Goal: Information Seeking & Learning: Learn about a topic

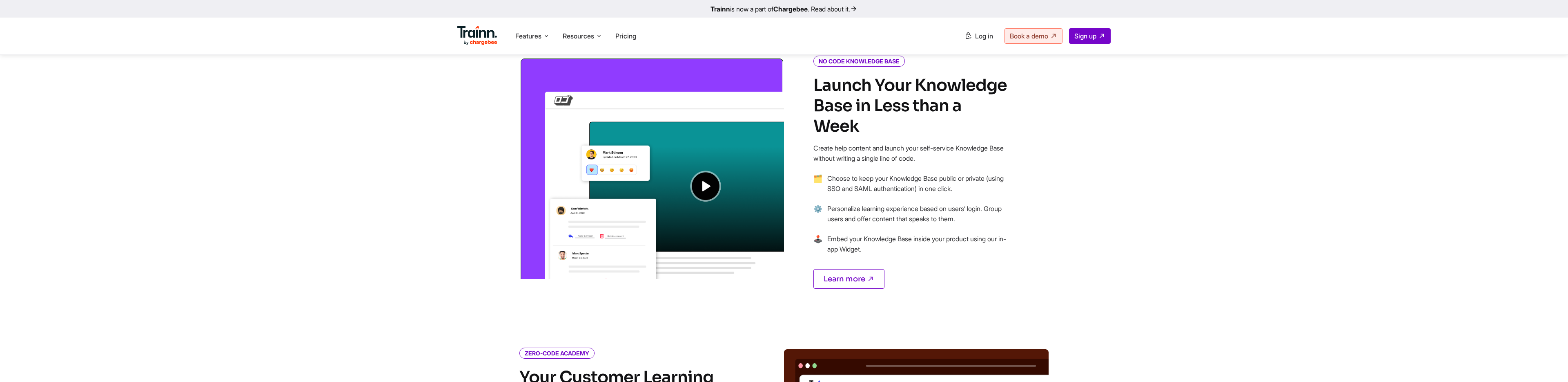
scroll to position [480, 0]
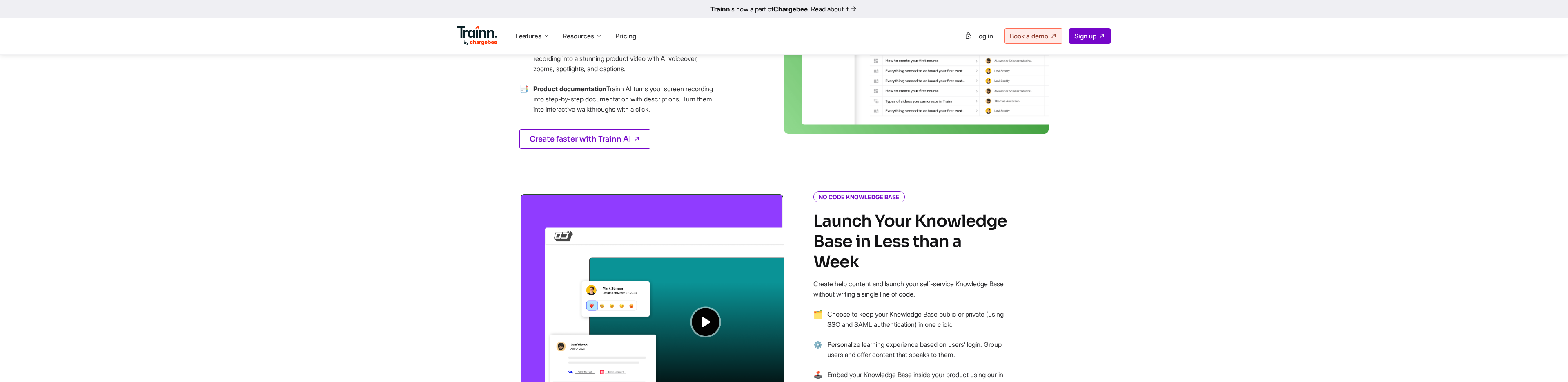
click at [631, 47] on ul "Features Product Videos Create product & how-to videos in multiple languages. G…" at bounding box center [621, 36] width 327 height 23
click at [628, 37] on span "Pricing" at bounding box center [626, 36] width 21 height 8
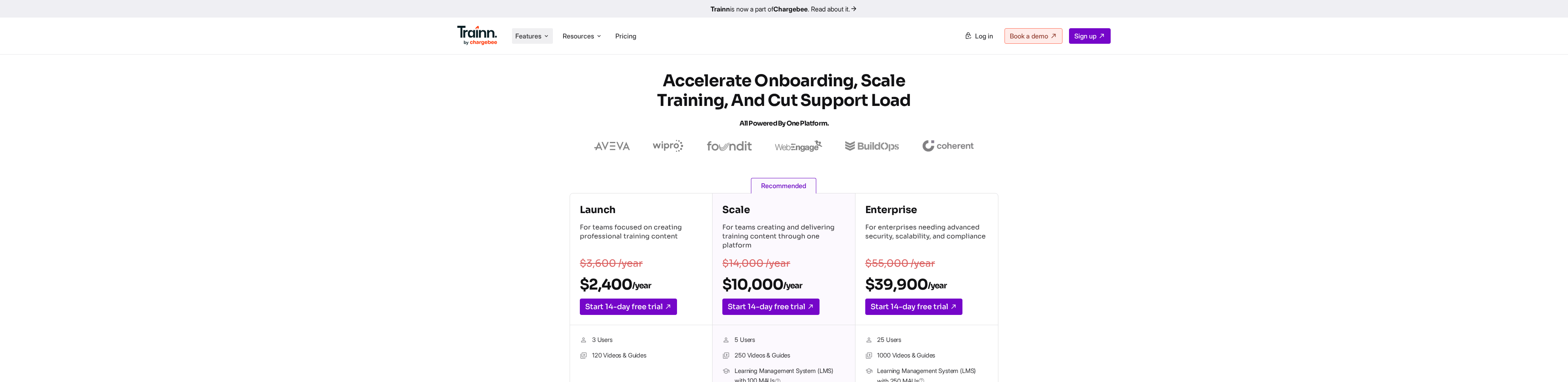
click at [527, 32] on span "Features" at bounding box center [528, 36] width 26 height 9
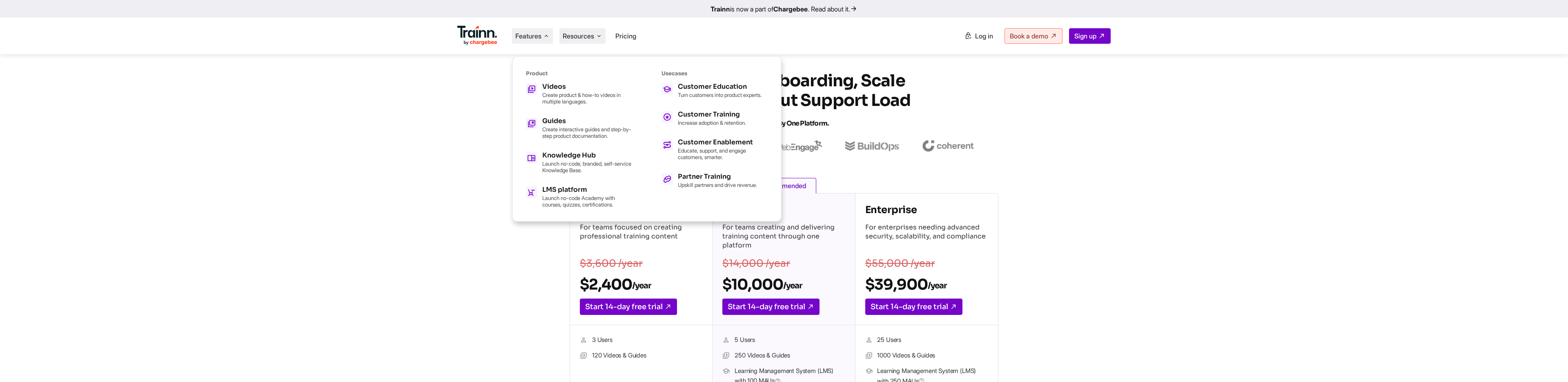
click at [571, 32] on span "Resources" at bounding box center [578, 36] width 32 height 9
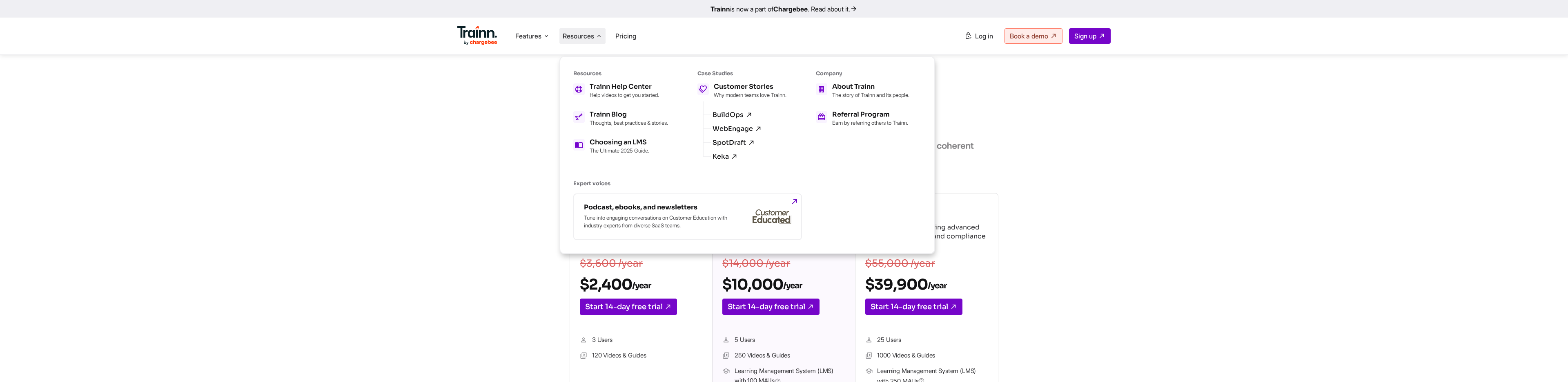
click at [594, 36] on span "Resources" at bounding box center [578, 36] width 32 height 9
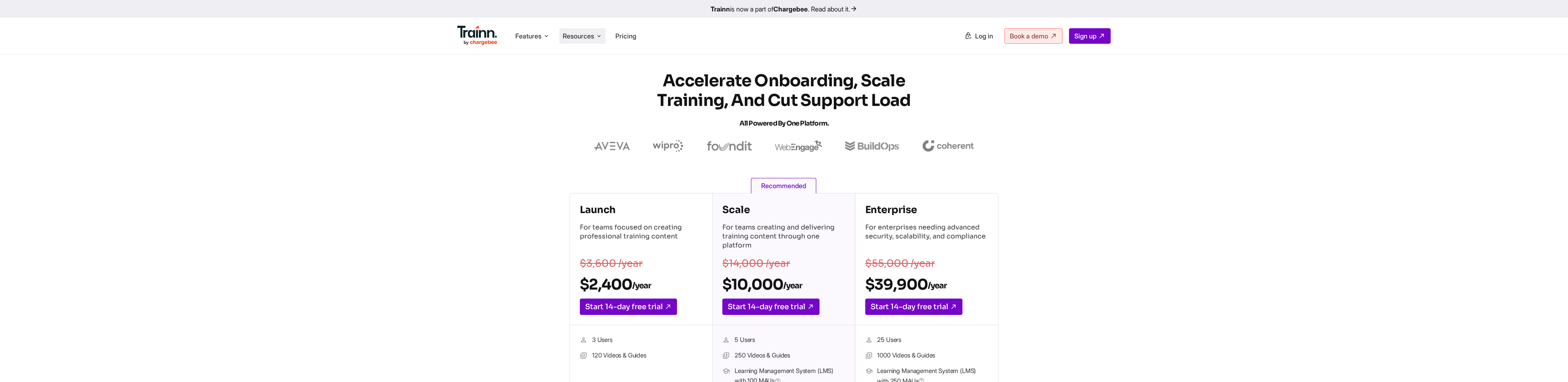
click at [594, 36] on span "Resources" at bounding box center [578, 36] width 32 height 9
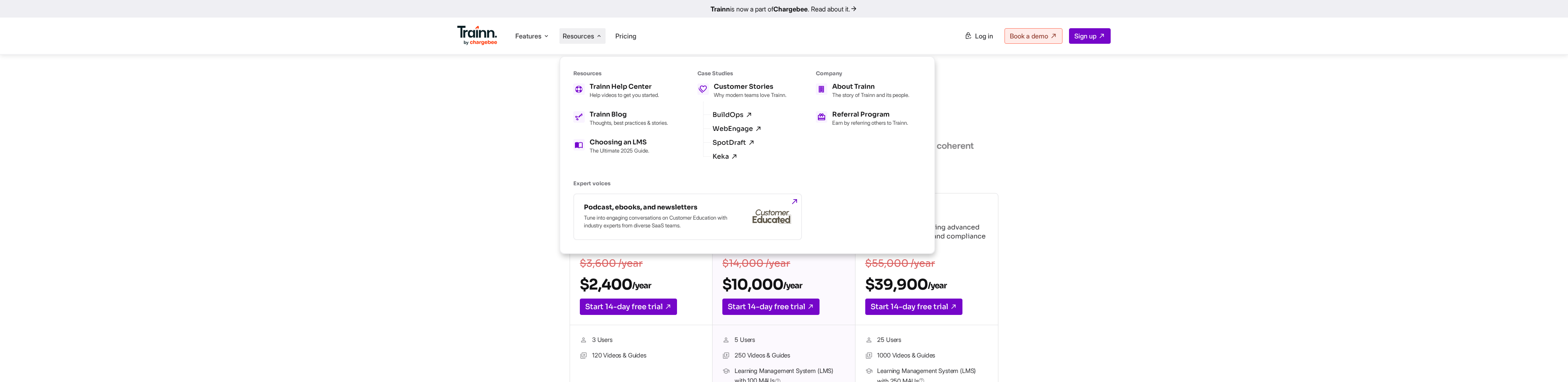
click at [558, 37] on ul "Features Product Videos Create product & how-to videos in multiple languages. G…" at bounding box center [621, 36] width 327 height 23
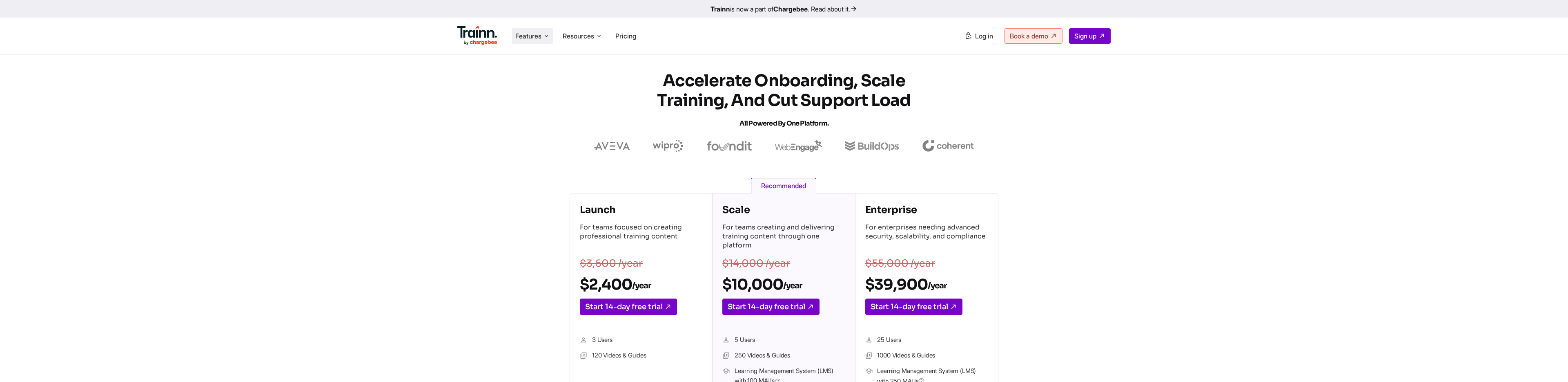
click at [548, 37] on icon at bounding box center [546, 36] width 6 height 8
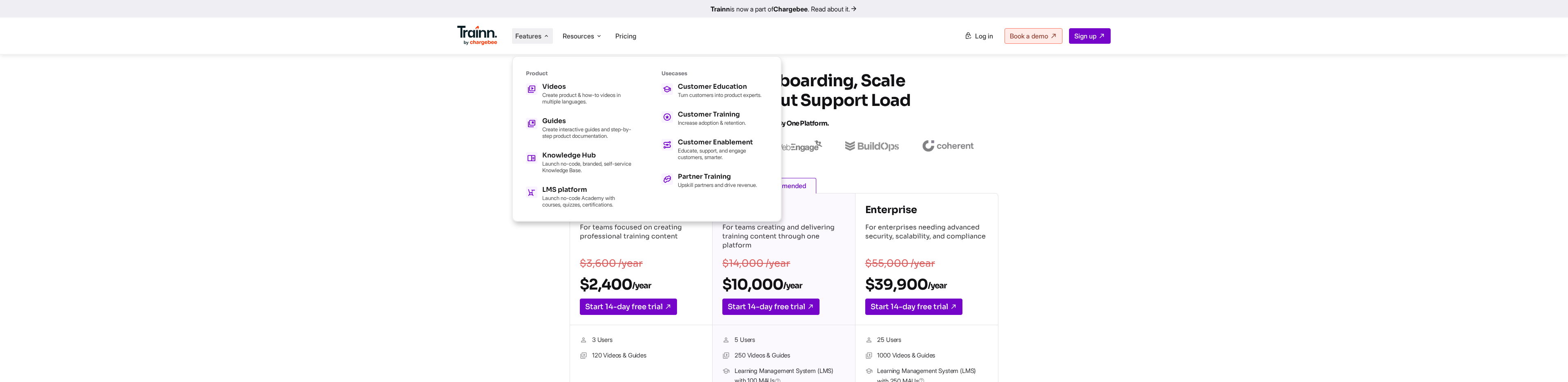
click at [548, 37] on icon at bounding box center [546, 36] width 6 height 8
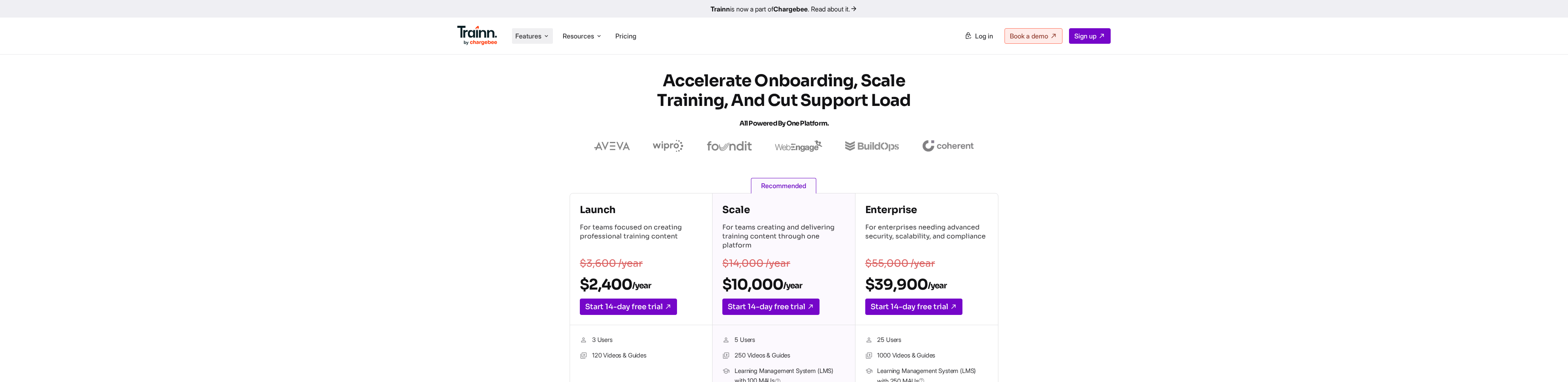
click at [548, 37] on icon at bounding box center [546, 36] width 6 height 8
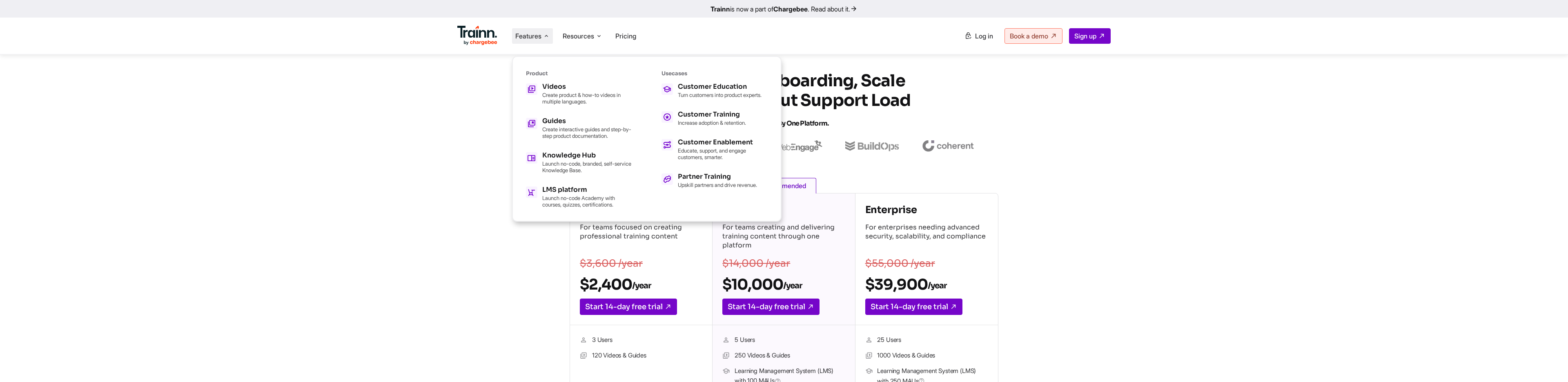
click at [546, 37] on icon at bounding box center [546, 36] width 6 height 8
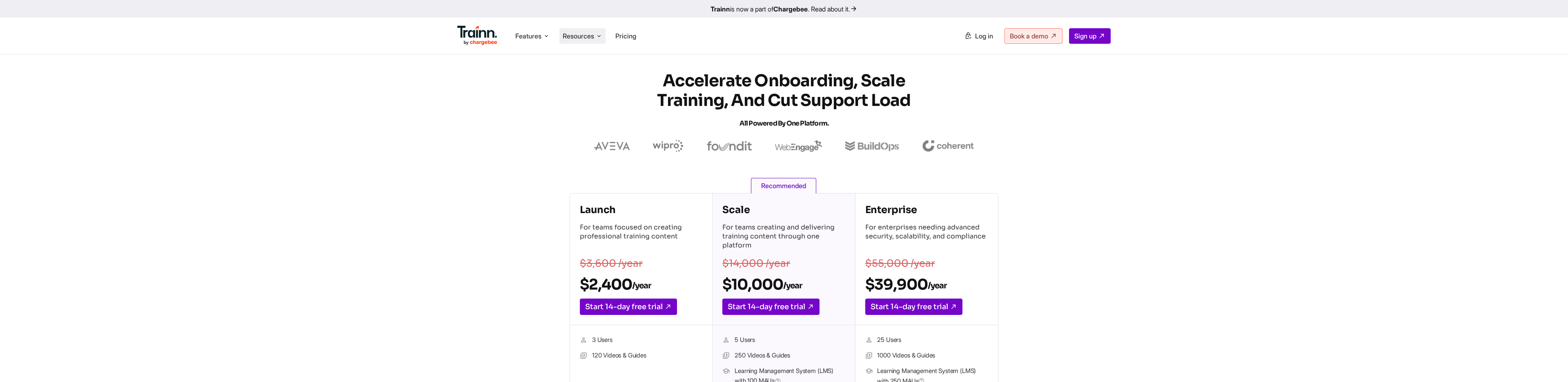
click at [594, 38] on span "Resources" at bounding box center [578, 36] width 32 height 9
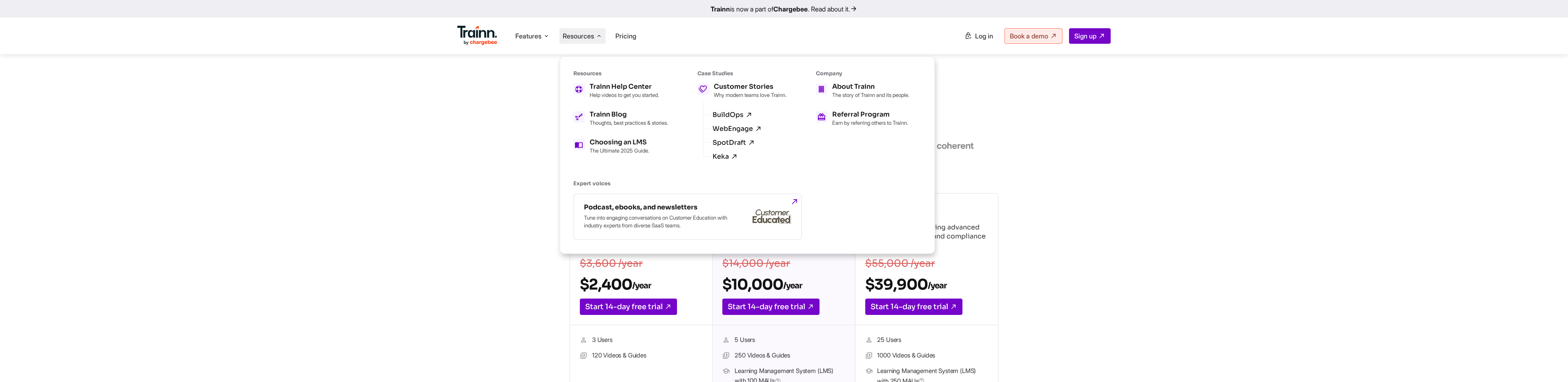
click at [594, 38] on span "Resources" at bounding box center [578, 36] width 32 height 9
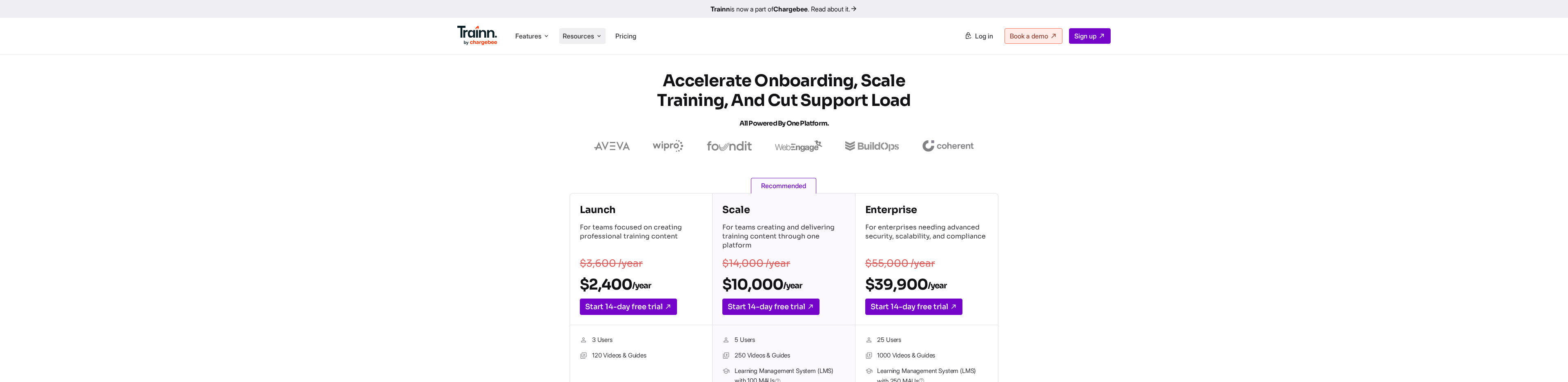
click at [594, 38] on span "Resources" at bounding box center [578, 36] width 32 height 9
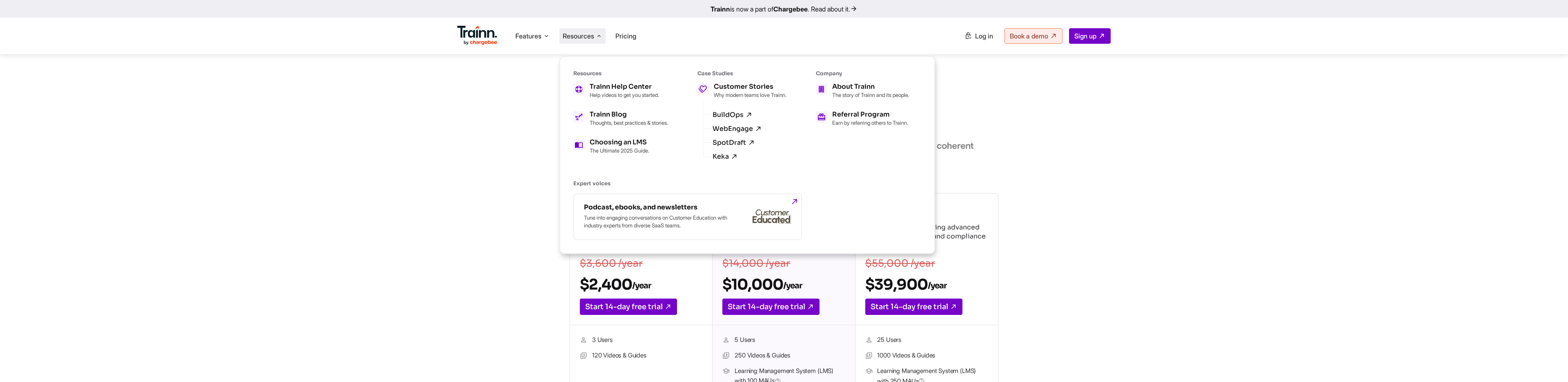
click at [594, 38] on span "Resources" at bounding box center [578, 36] width 32 height 9
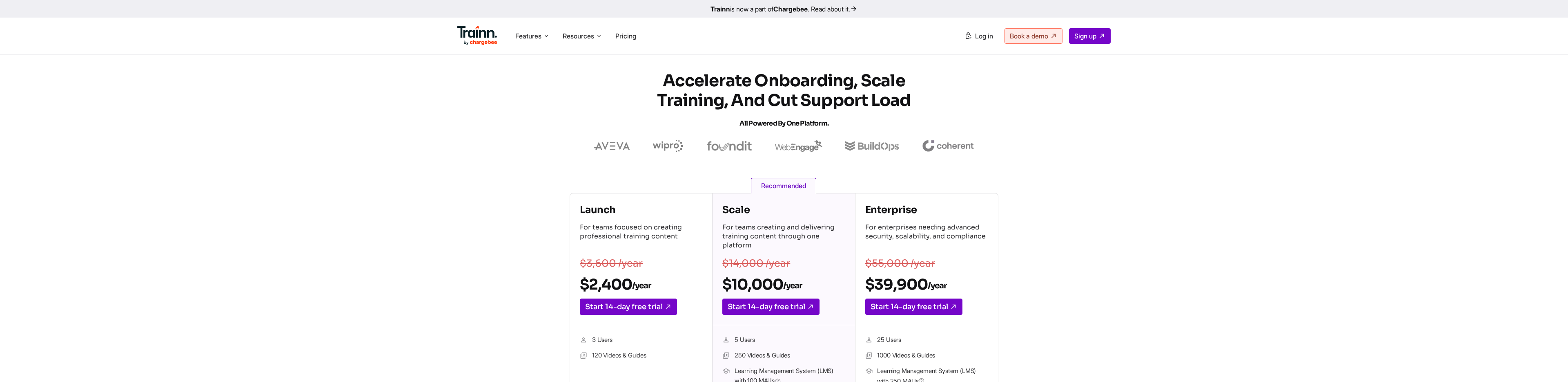
click at [662, 263] on p "$3,600 /year" at bounding box center [641, 263] width 122 height 10
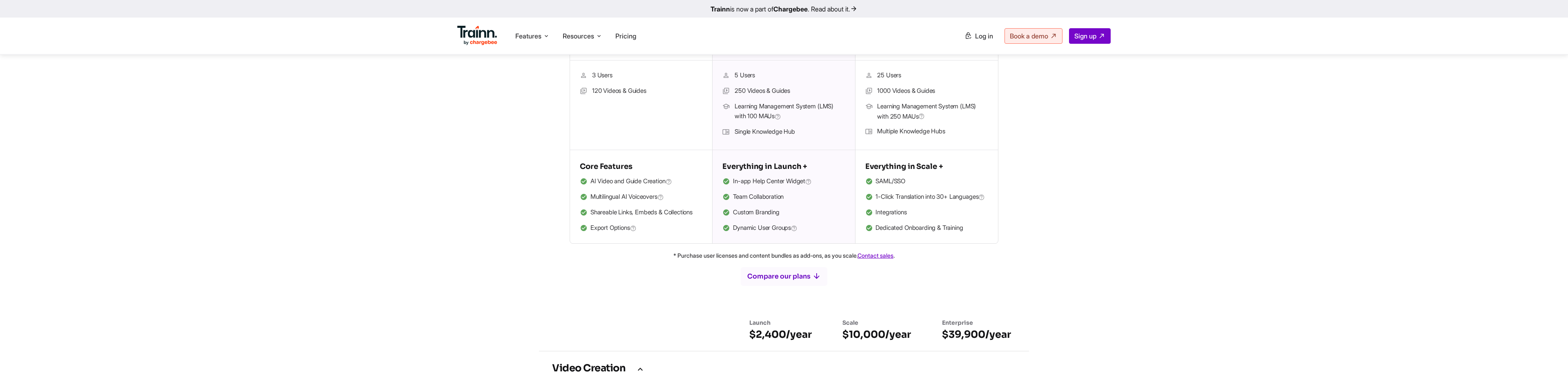
scroll to position [270, 0]
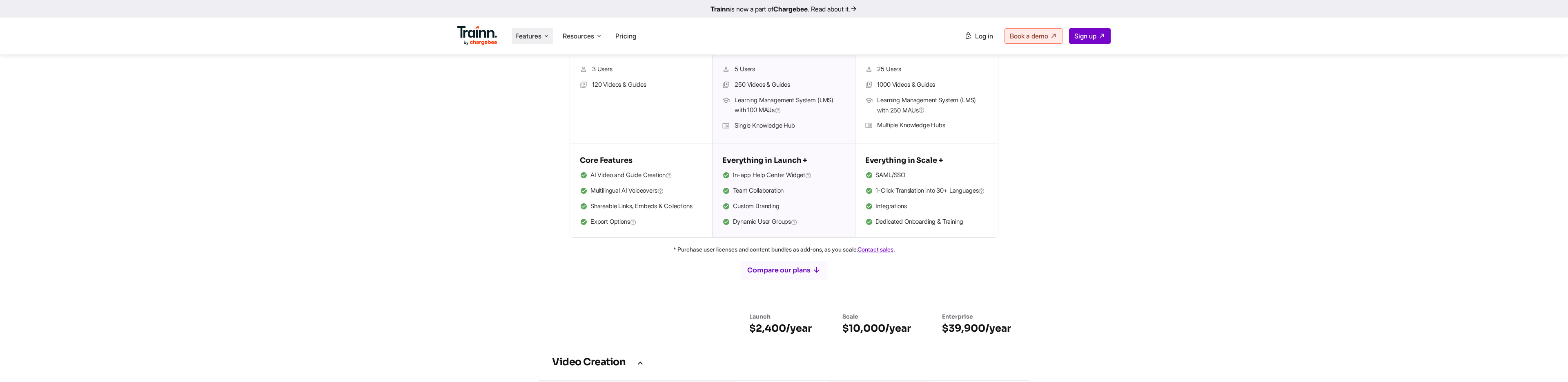
click at [543, 37] on li "Features Product Videos Create product & how-to videos in multiple languages. G…" at bounding box center [532, 36] width 41 height 16
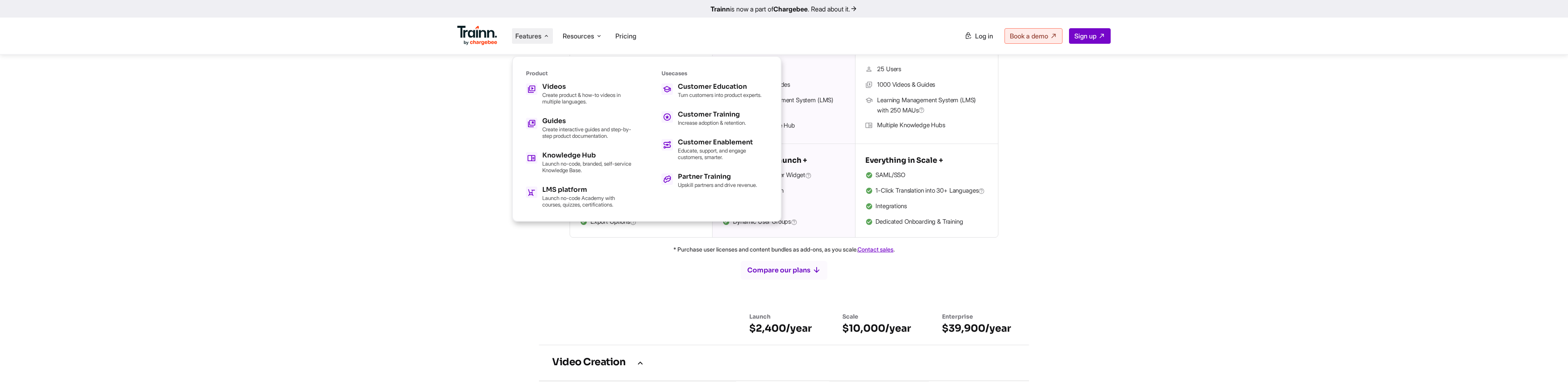
click at [543, 37] on li "Features Product Videos Create product & how-to videos in multiple languages. G…" at bounding box center [532, 36] width 41 height 16
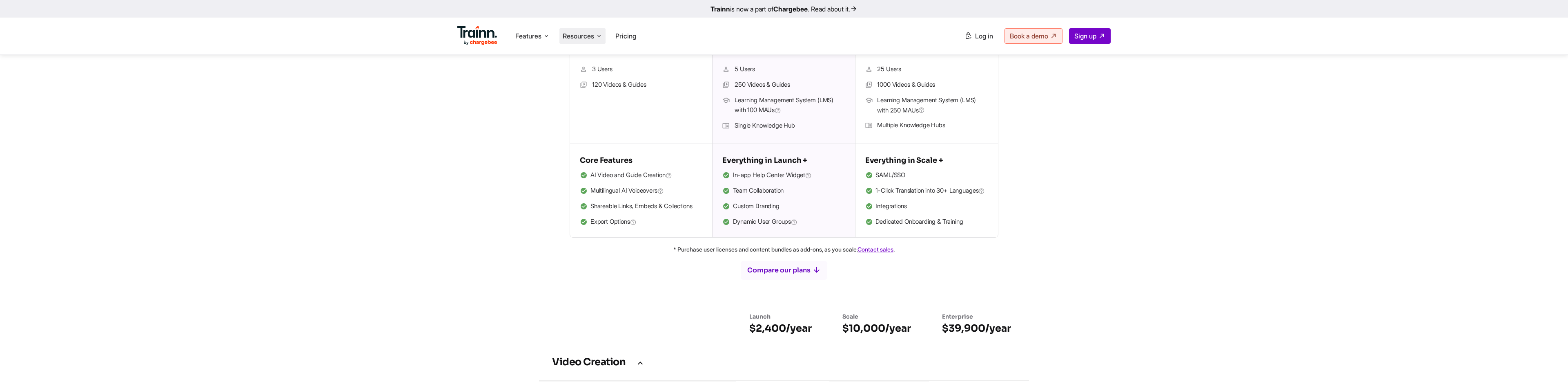
click at [581, 32] on span "Resources" at bounding box center [578, 36] width 32 height 9
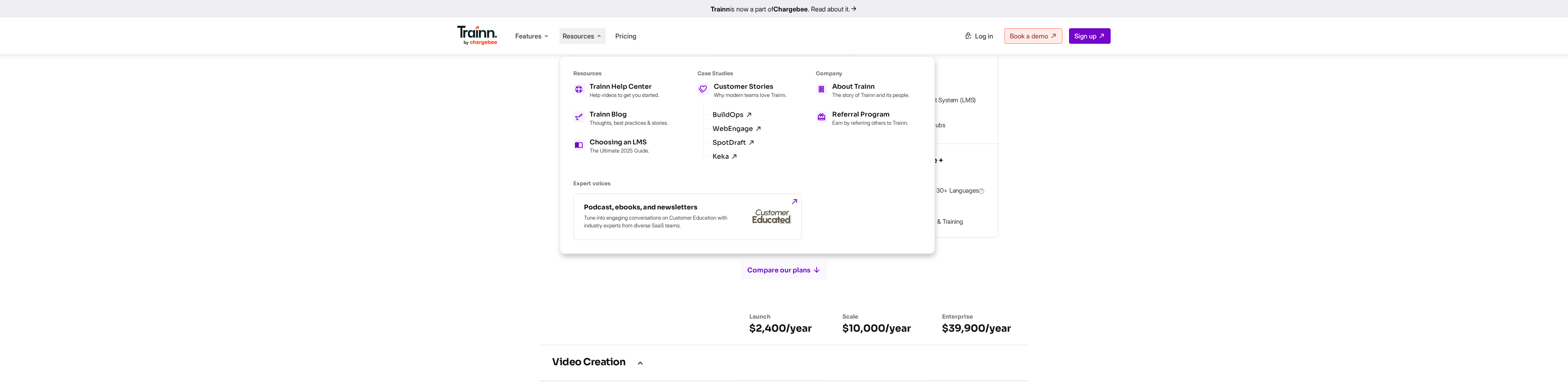
click at [581, 32] on span "Resources" at bounding box center [578, 36] width 32 height 9
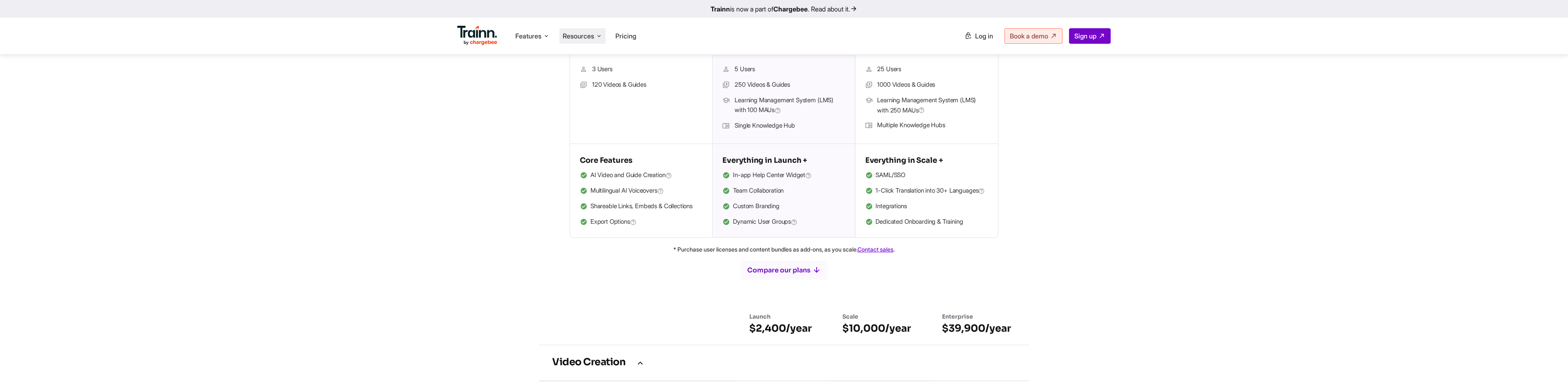
click at [581, 32] on span "Resources" at bounding box center [578, 36] width 32 height 9
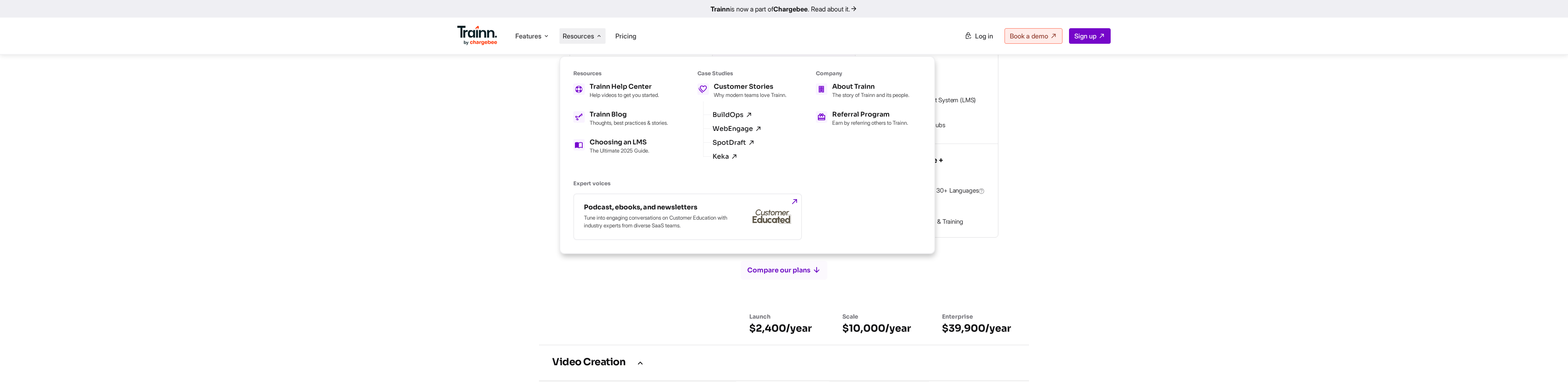
click at [581, 32] on span "Resources" at bounding box center [578, 36] width 32 height 9
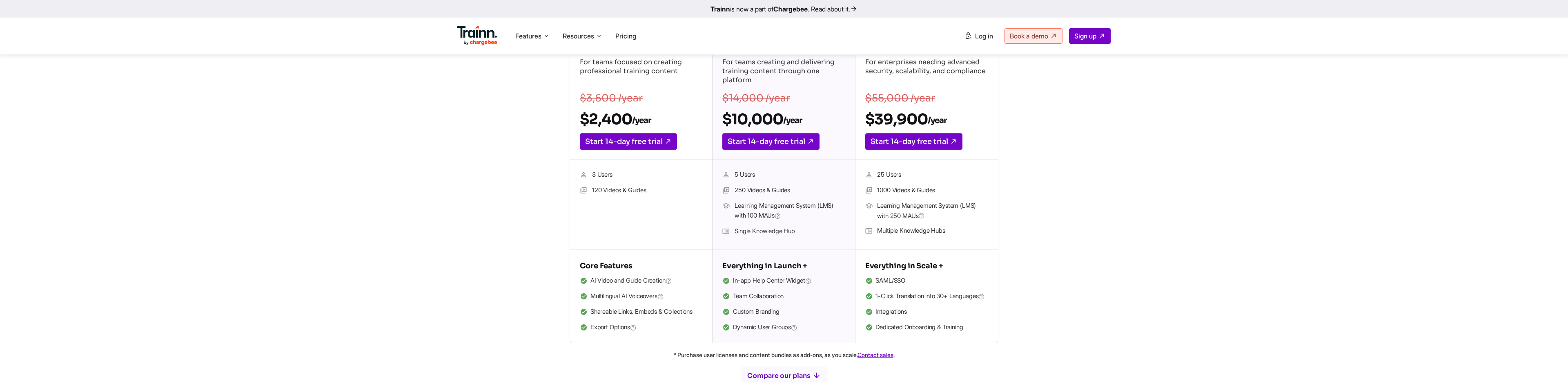
scroll to position [0, 0]
